Goal: Navigation & Orientation: Go to known website

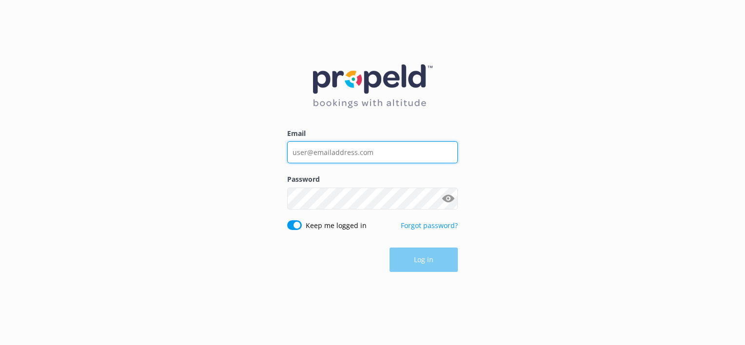
type input "[PERSON_NAME][EMAIL_ADDRESS][DOMAIN_NAME]"
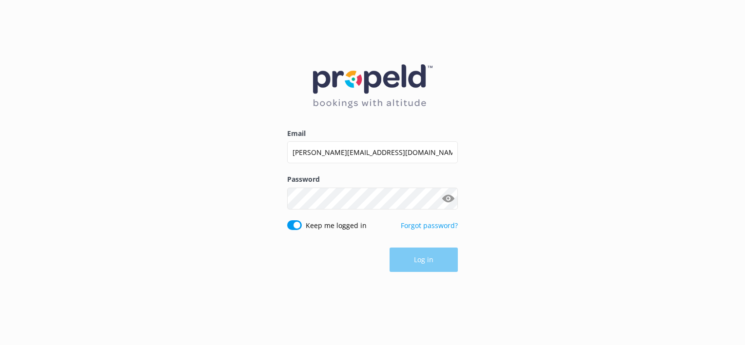
click at [437, 257] on div "Log in" at bounding box center [372, 260] width 171 height 24
click at [421, 262] on button "Log in" at bounding box center [423, 260] width 68 height 24
